Goal: Transaction & Acquisition: Purchase product/service

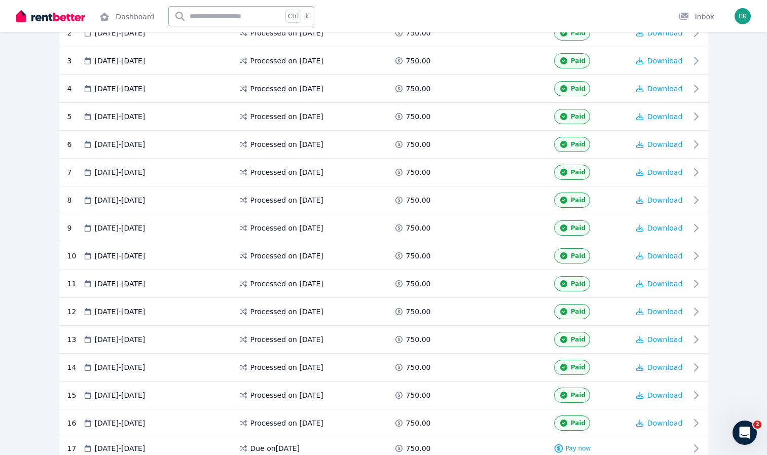
scroll to position [374, 0]
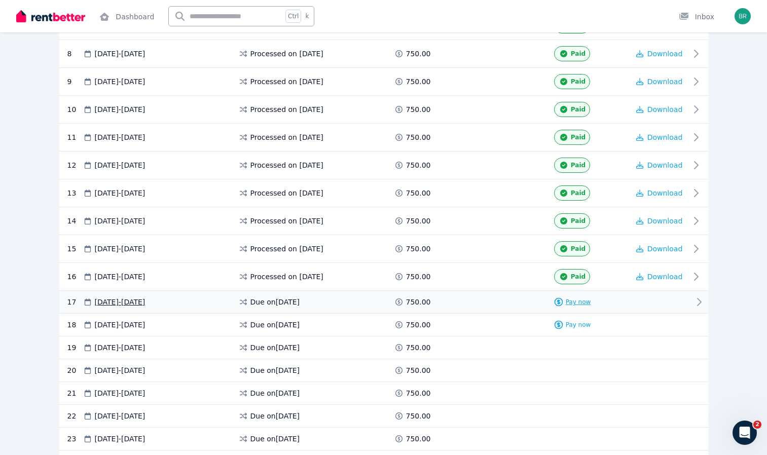
click at [580, 298] on span "Pay now" at bounding box center [578, 302] width 25 height 8
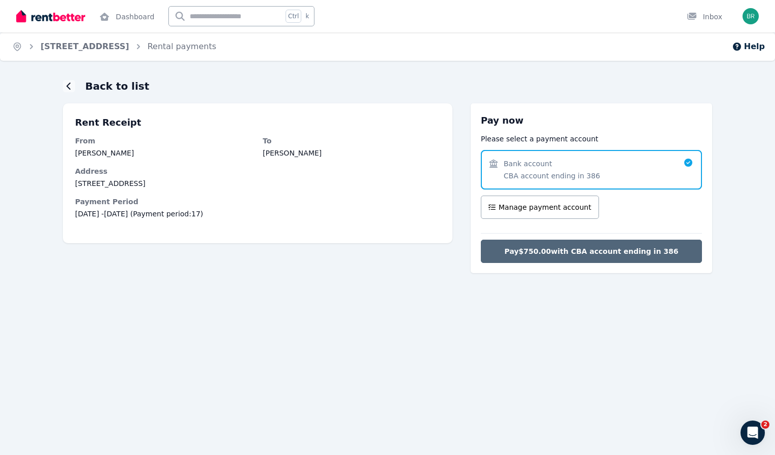
click at [556, 241] on button "Pay $750.00 with CBA account ending in 386" at bounding box center [591, 251] width 221 height 23
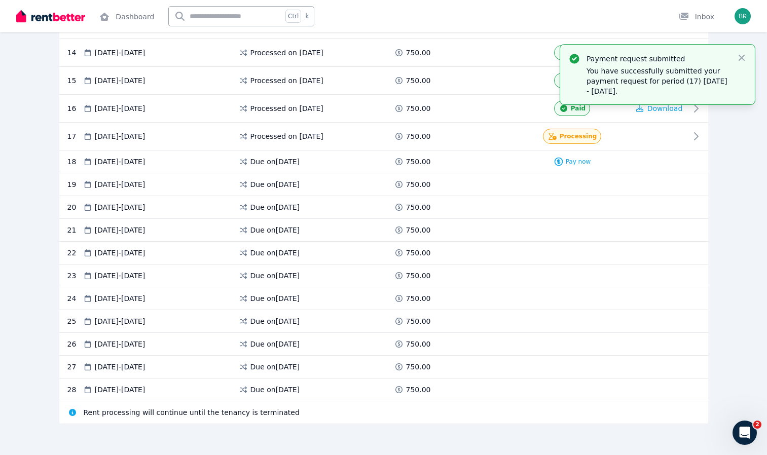
scroll to position [548, 0]
